Goal: Find specific page/section

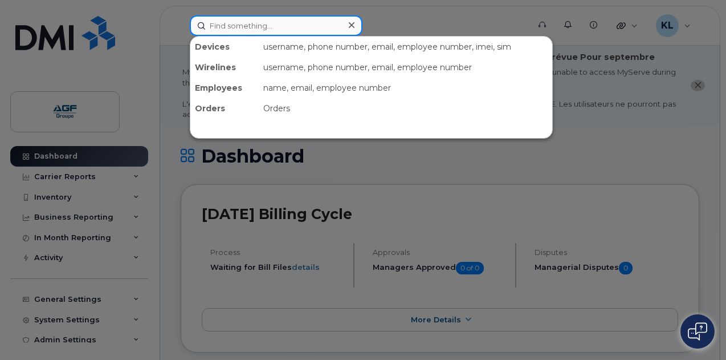
click at [277, 32] on input at bounding box center [276, 25] width 173 height 21
type input "ligne"
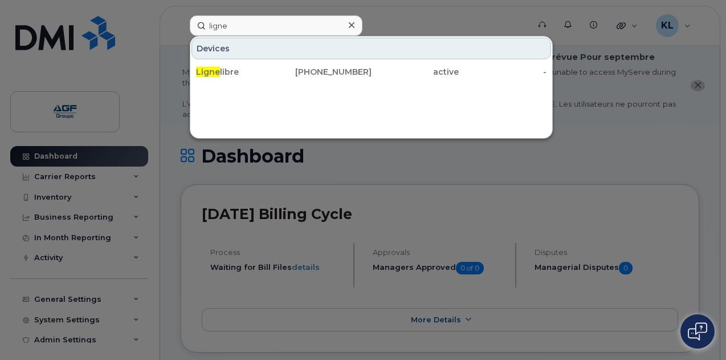
click at [385, 84] on div "Devices Ligne libre [PHONE_NUMBER] active -" at bounding box center [371, 87] width 363 height 103
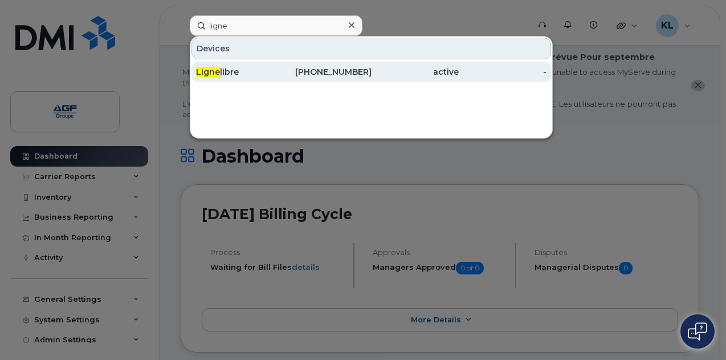
click at [385, 76] on div "active" at bounding box center [416, 71] width 88 height 11
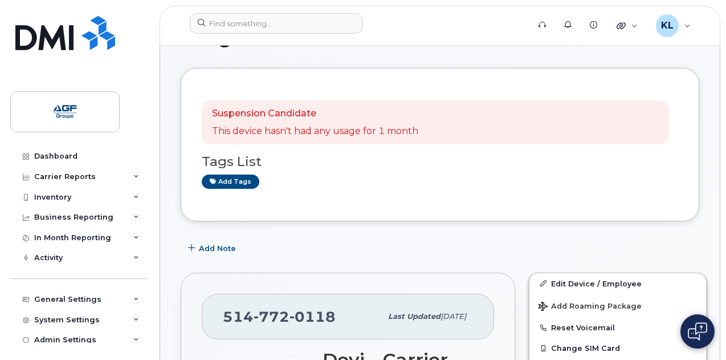
scroll to position [228, 0]
